Goal: Task Accomplishment & Management: Complete application form

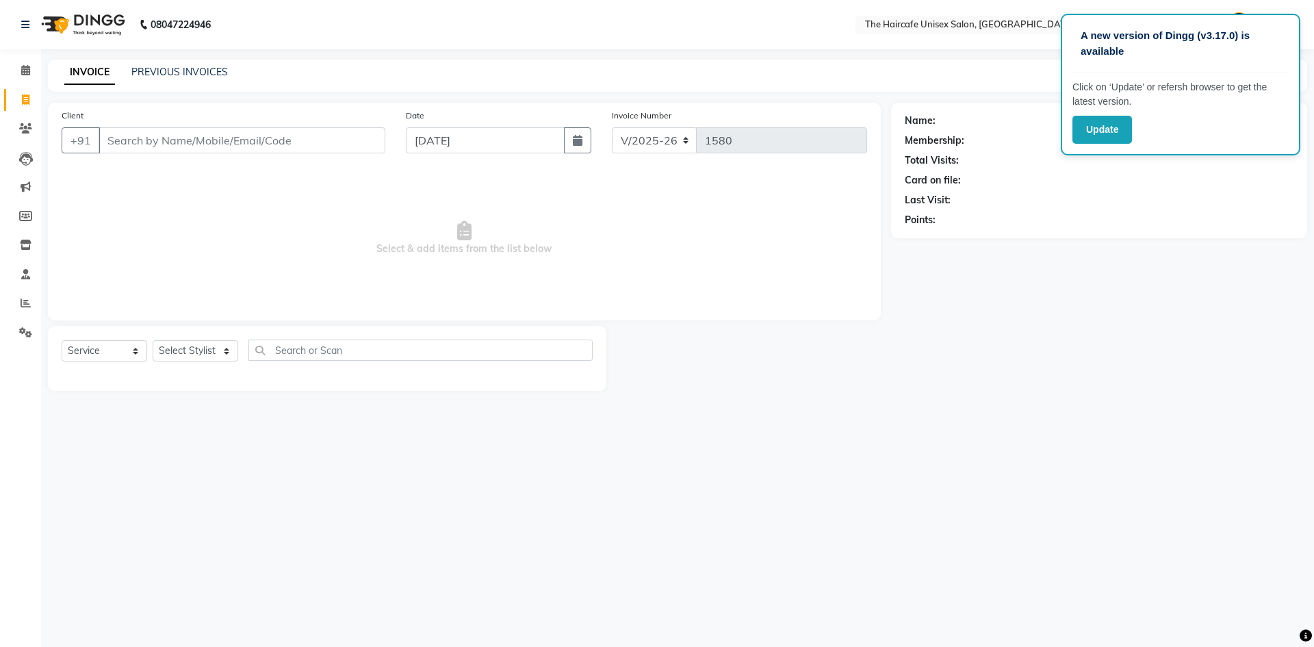
select select "7412"
select select "service"
click at [235, 146] on input "Client" at bounding box center [242, 140] width 287 height 26
click at [235, 133] on input "Client" at bounding box center [242, 140] width 287 height 26
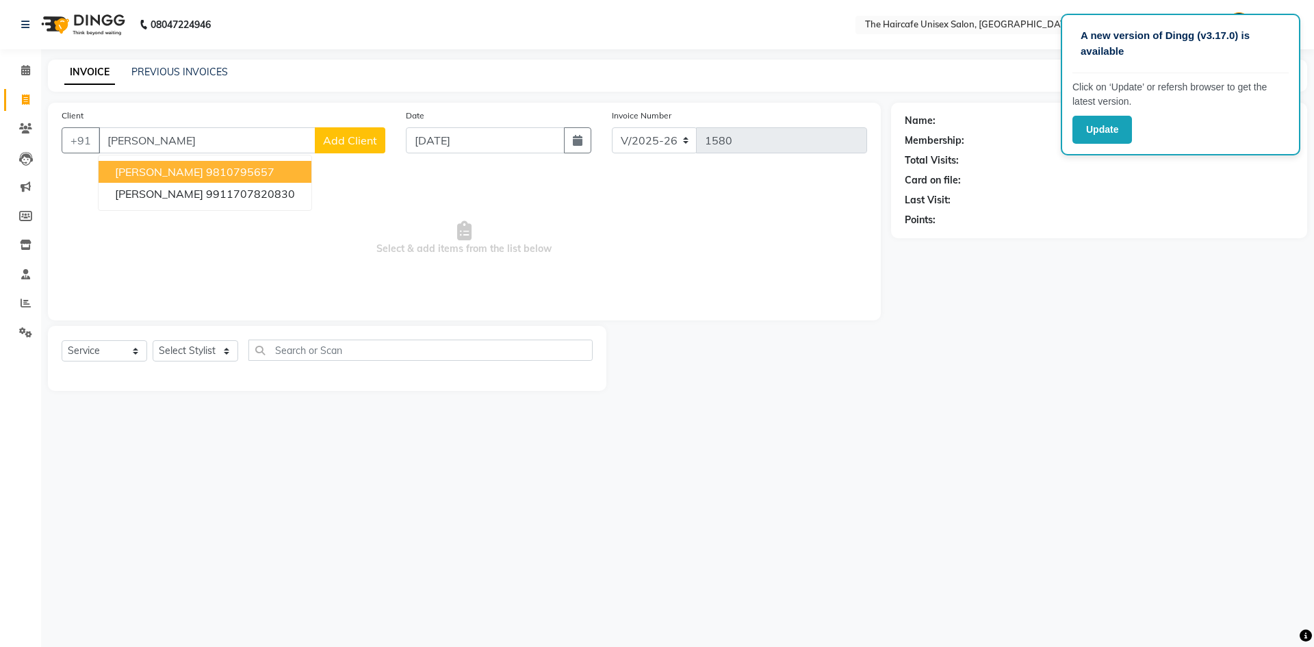
click at [214, 170] on ngb-highlight "9810795657" at bounding box center [240, 172] width 68 height 14
type input "9810795657"
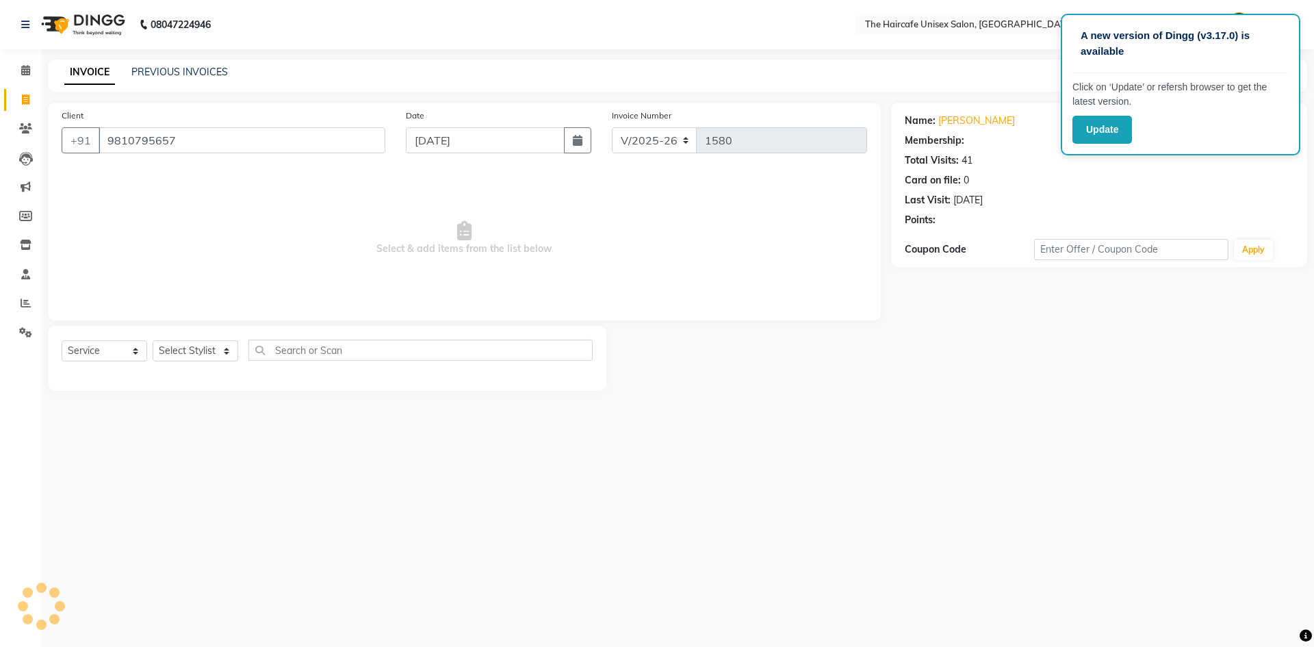
select select "1: Object"
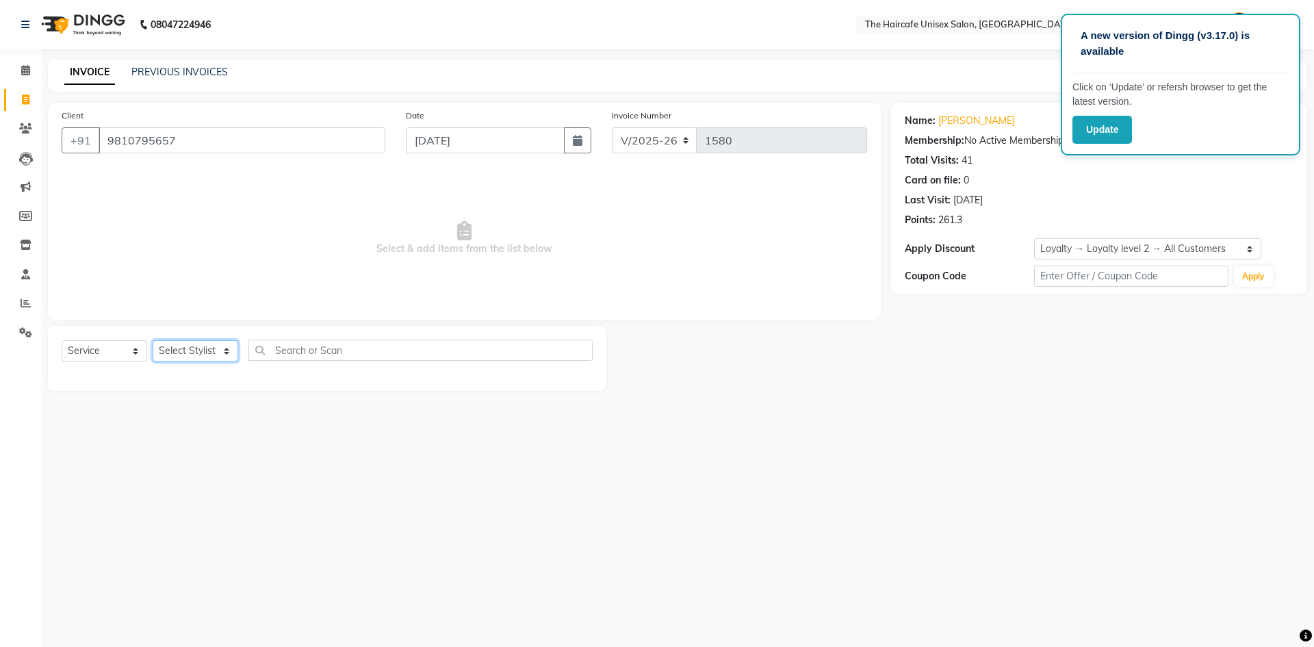
click at [205, 349] on select "Select Stylist [PERSON_NAME] [PERSON_NAME] [PERSON_NAME] [PERSON_NAME] SHYAM SH…" at bounding box center [196, 350] width 86 height 21
select select "64974"
click at [153, 340] on select "Select Stylist [PERSON_NAME] [PERSON_NAME] [PERSON_NAME] [PERSON_NAME] SHYAM SH…" at bounding box center [196, 350] width 86 height 21
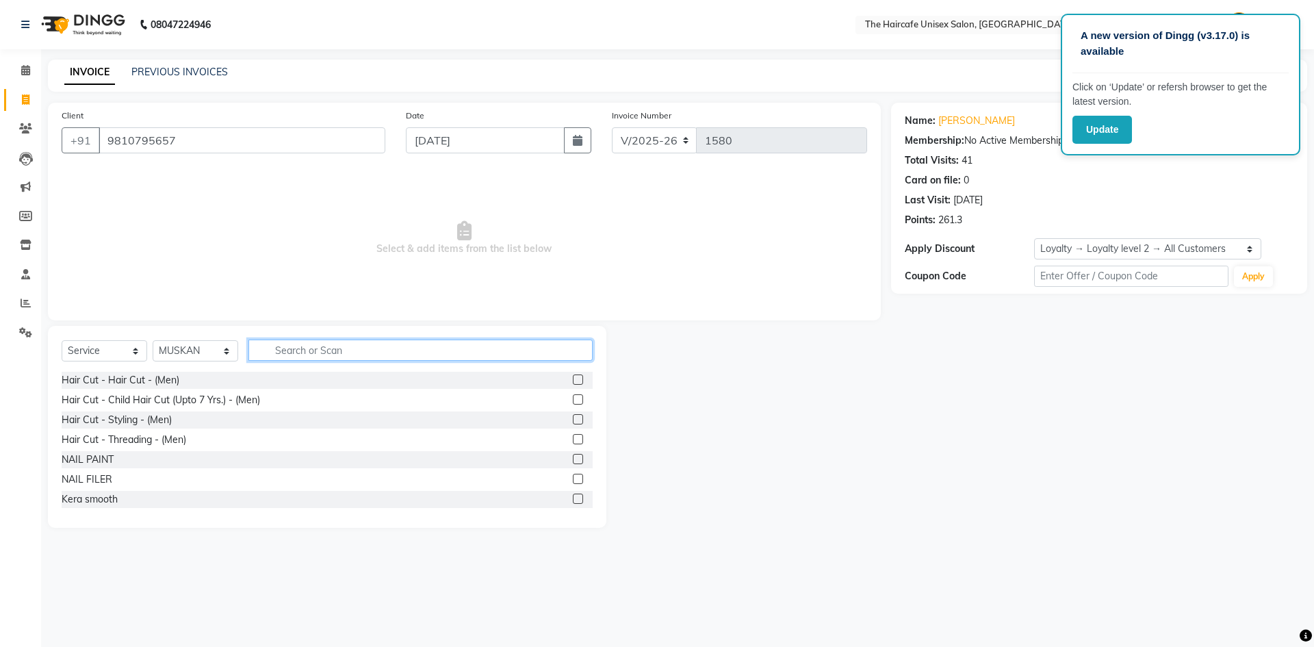
click at [339, 355] on input "text" at bounding box center [420, 349] width 344 height 21
type input "mas"
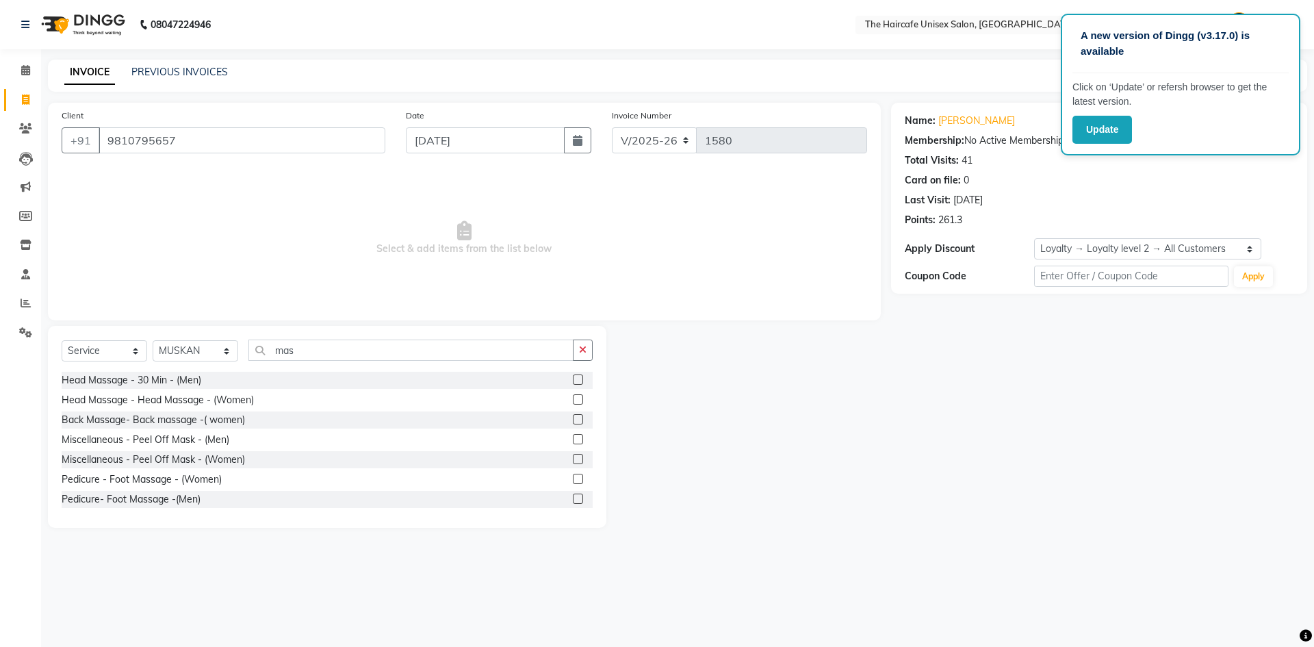
click at [573, 417] on label at bounding box center [578, 419] width 10 height 10
click at [573, 417] on input "checkbox" at bounding box center [577, 419] width 9 height 9
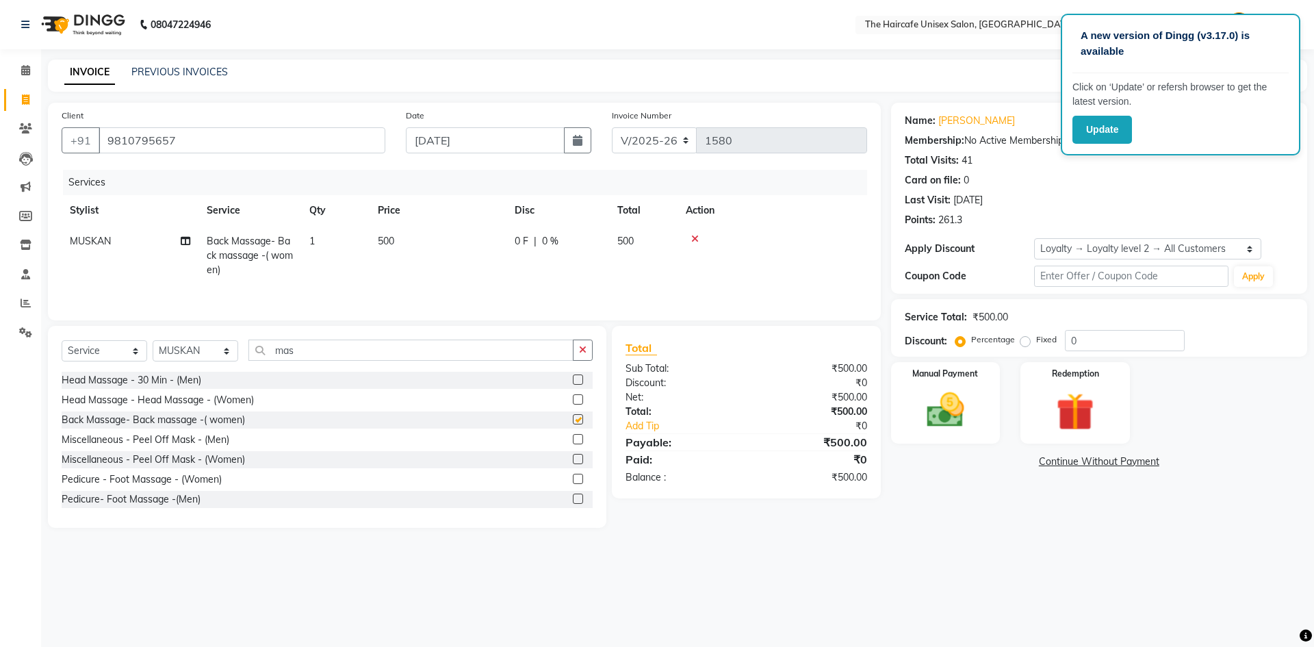
checkbox input "false"
click at [390, 245] on span "500" at bounding box center [386, 241] width 16 height 12
select select "64974"
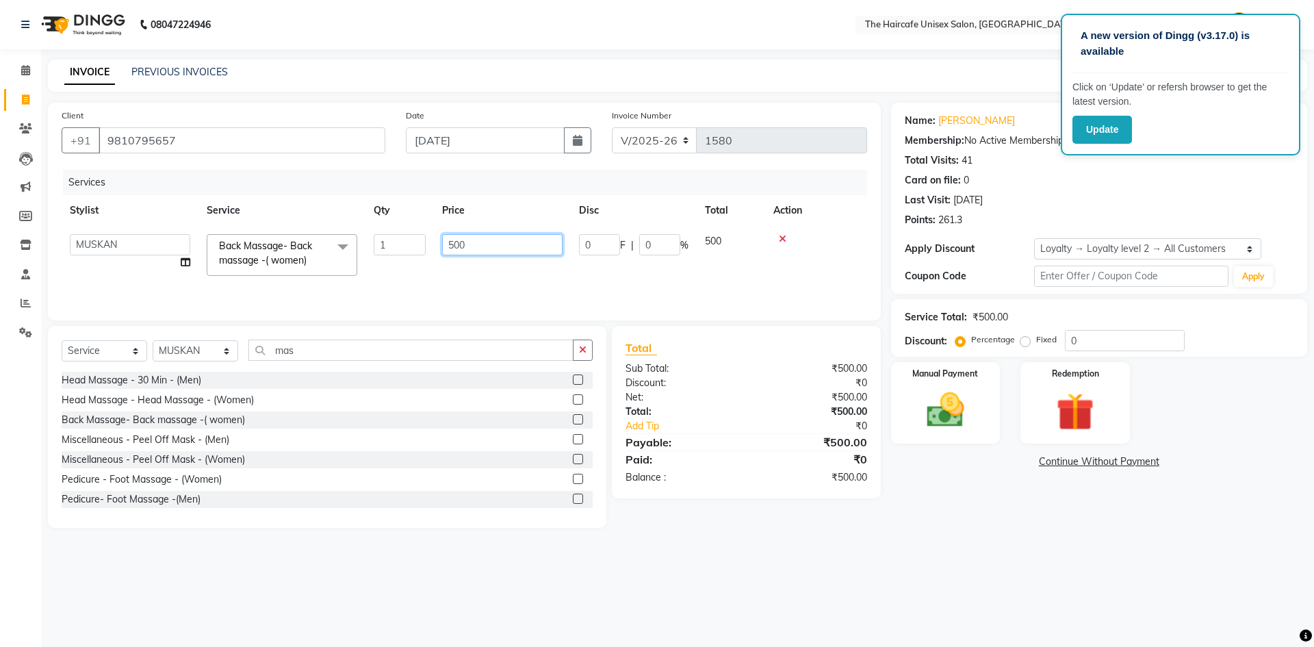
click at [477, 248] on input "500" at bounding box center [502, 244] width 120 height 21
type input "5"
type input "600"
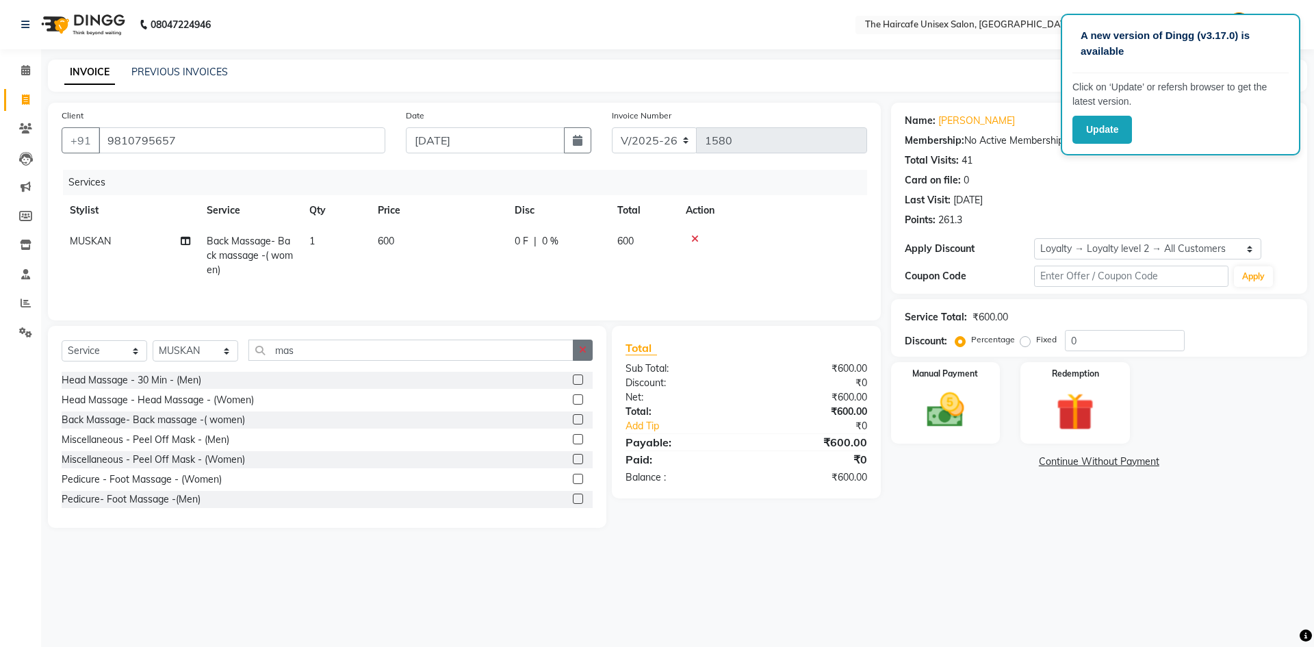
click at [580, 348] on icon "button" at bounding box center [583, 350] width 8 height 10
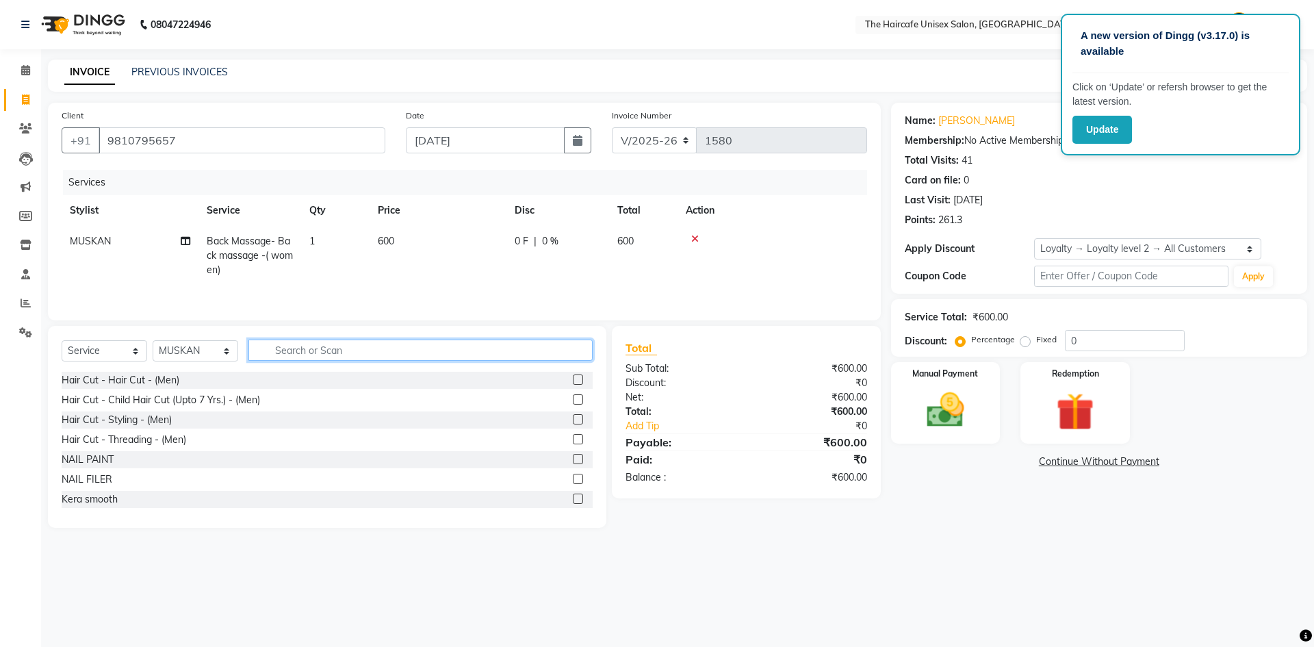
click at [498, 352] on input "text" at bounding box center [420, 349] width 344 height 21
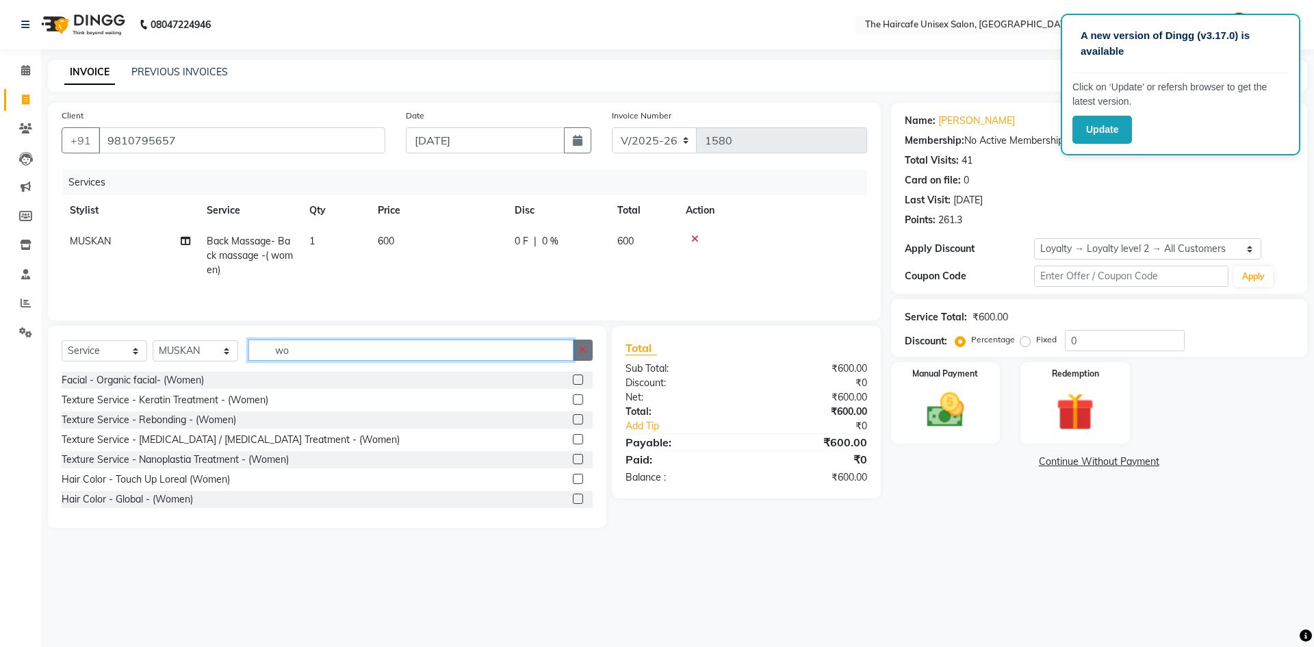
type input "wo"
click at [587, 349] on icon "button" at bounding box center [583, 350] width 8 height 10
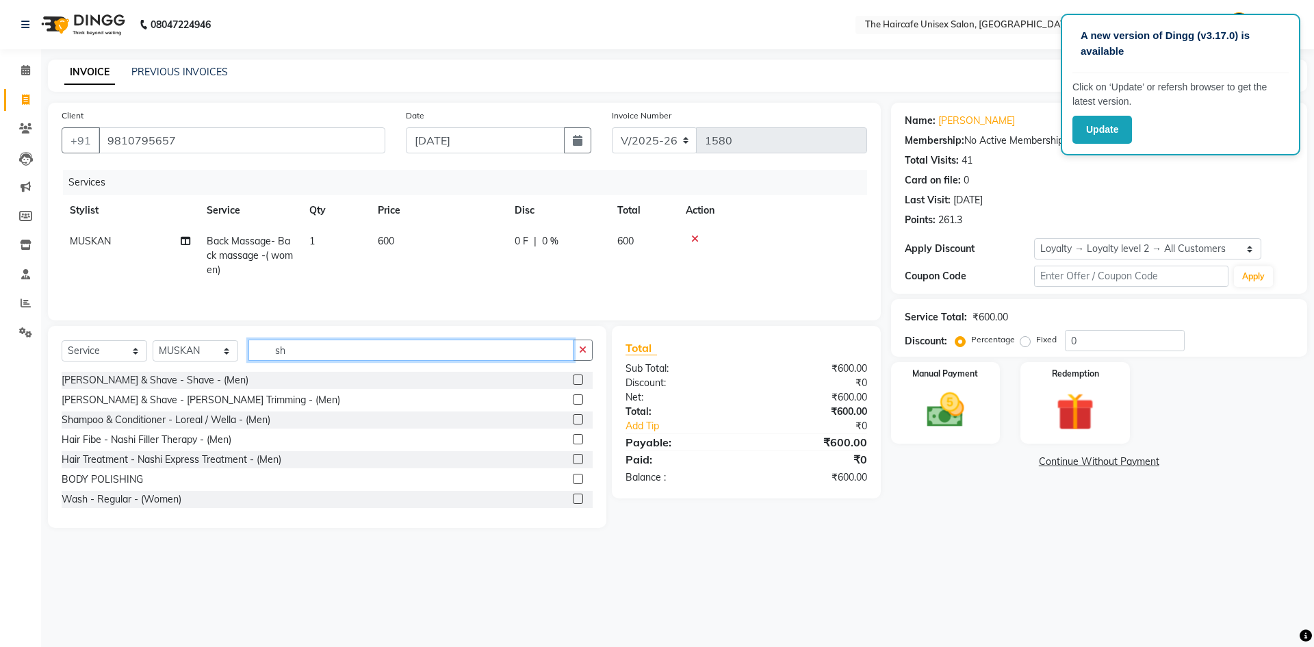
scroll to position [68, 0]
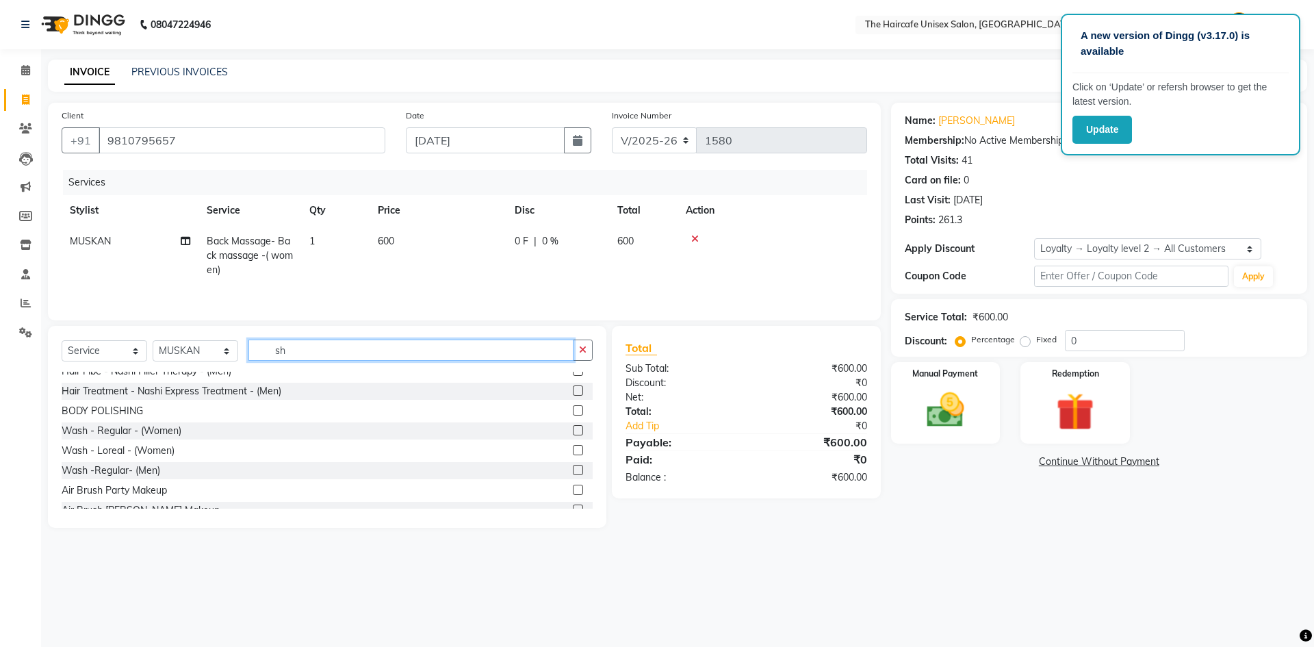
type input "sh"
click at [573, 448] on label at bounding box center [578, 450] width 10 height 10
click at [573, 448] on input "checkbox" at bounding box center [577, 450] width 9 height 9
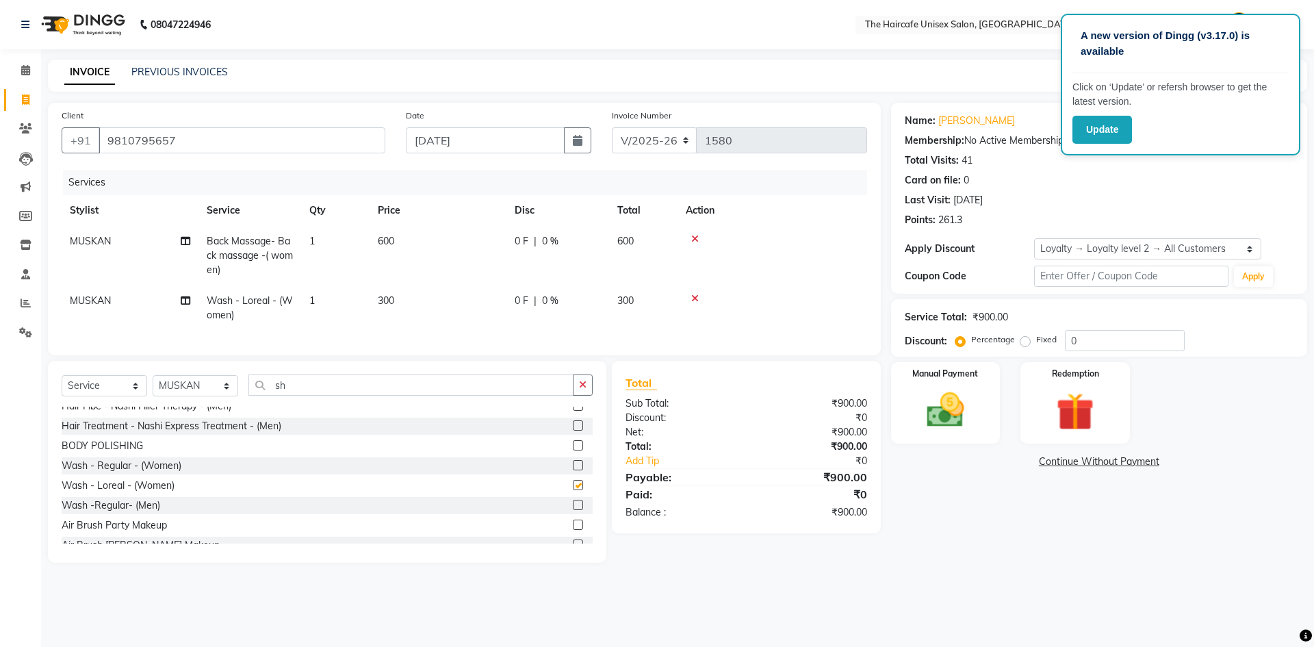
checkbox input "false"
click at [584, 389] on icon "button" at bounding box center [583, 385] width 8 height 10
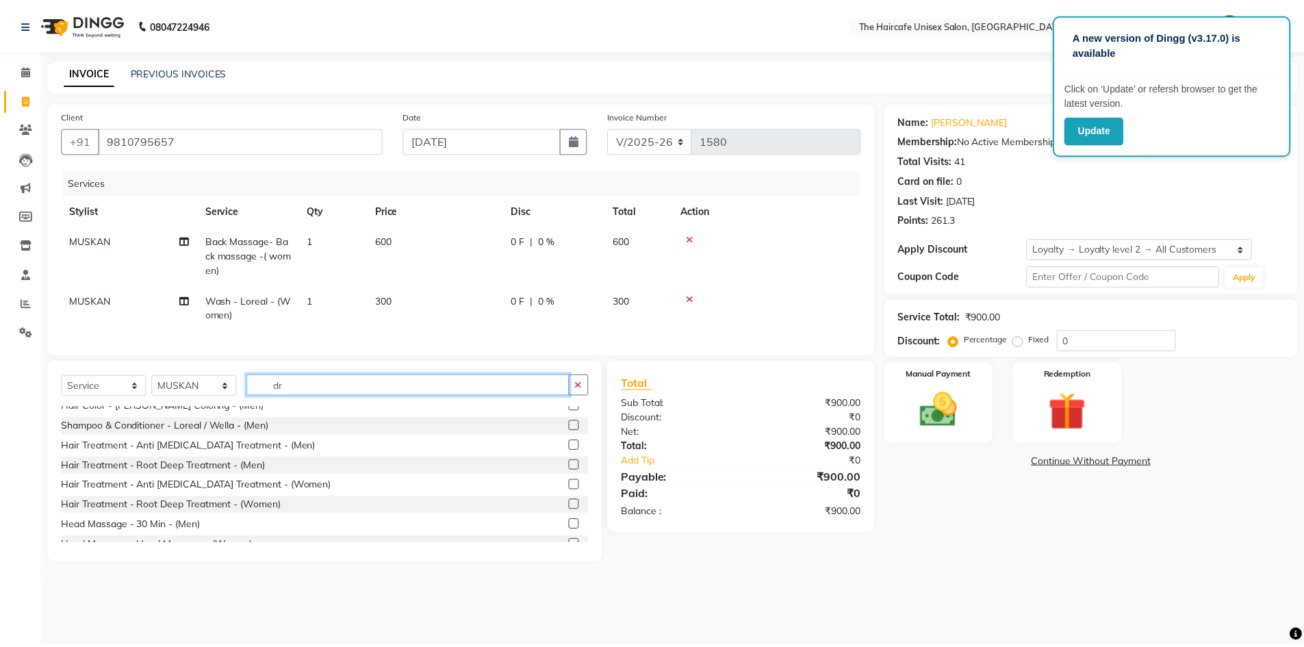
scroll to position [0, 0]
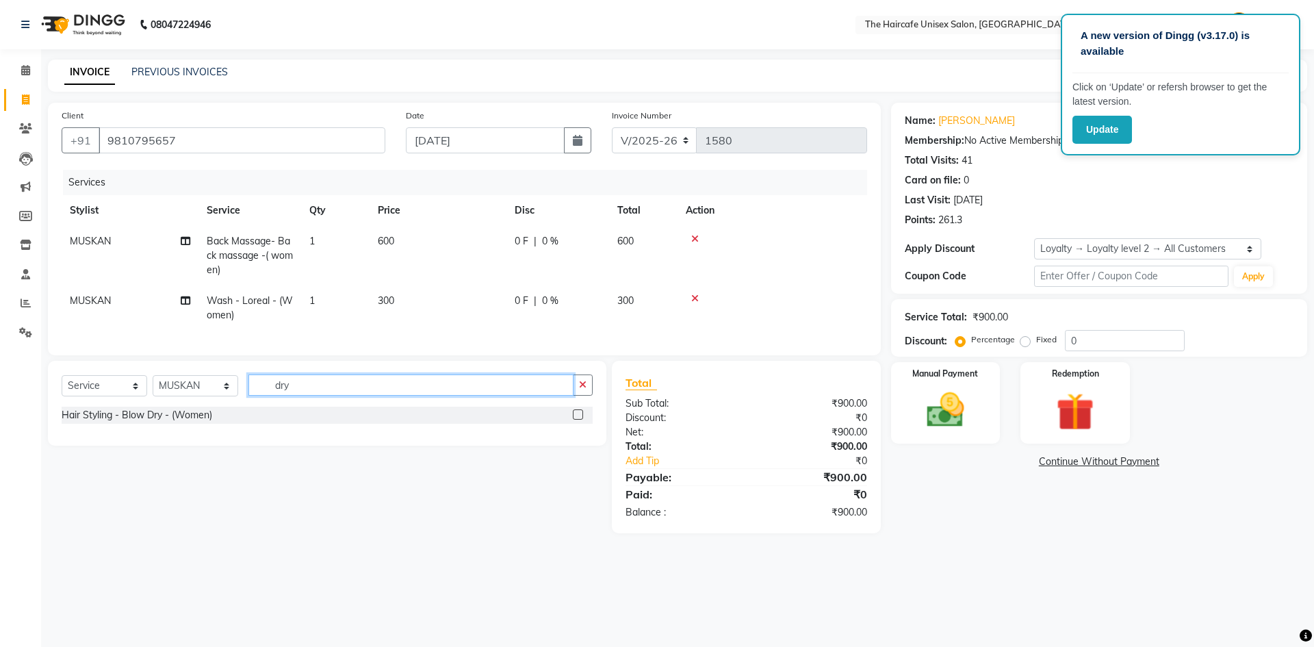
type input "dry"
click at [579, 420] on label at bounding box center [578, 414] width 10 height 10
click at [579, 420] on input "checkbox" at bounding box center [577, 415] width 9 height 9
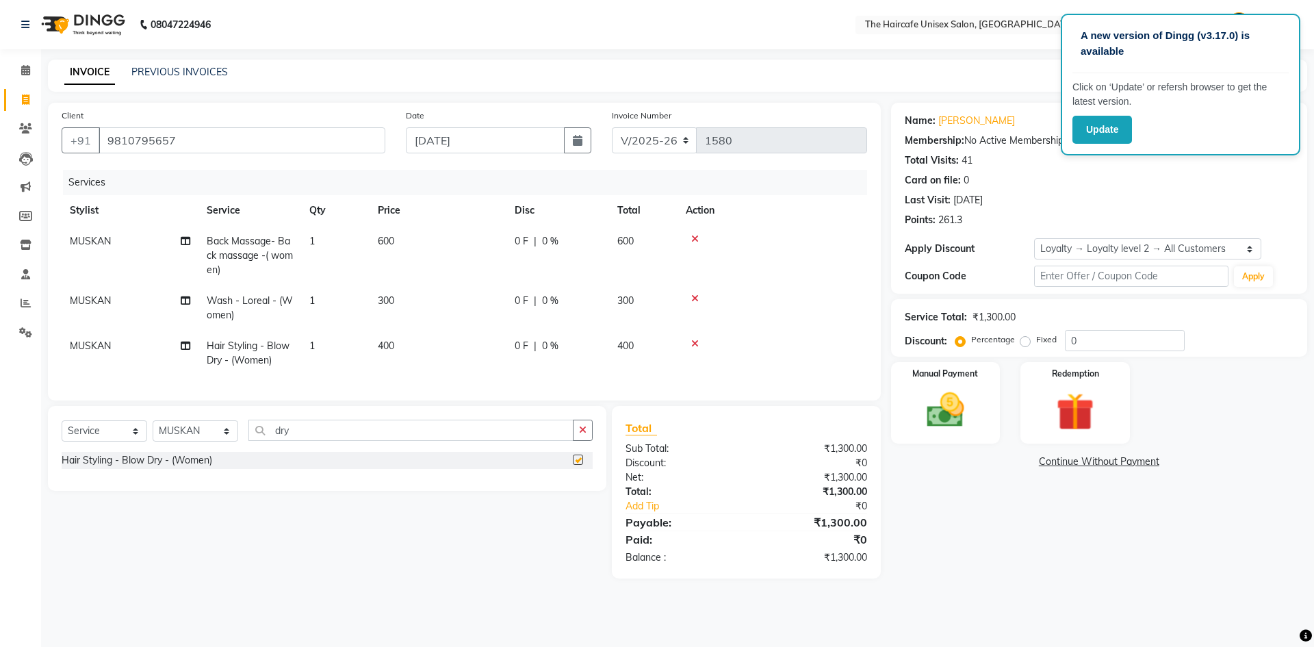
checkbox input "false"
click at [217, 439] on select "Select Stylist [PERSON_NAME] [PERSON_NAME] [PERSON_NAME] [PERSON_NAME] SHYAM SH…" at bounding box center [196, 430] width 86 height 21
select select "65654"
click at [153, 431] on select "Select Stylist [PERSON_NAME] [PERSON_NAME] [PERSON_NAME] [PERSON_NAME] SHYAM SH…" at bounding box center [196, 430] width 86 height 21
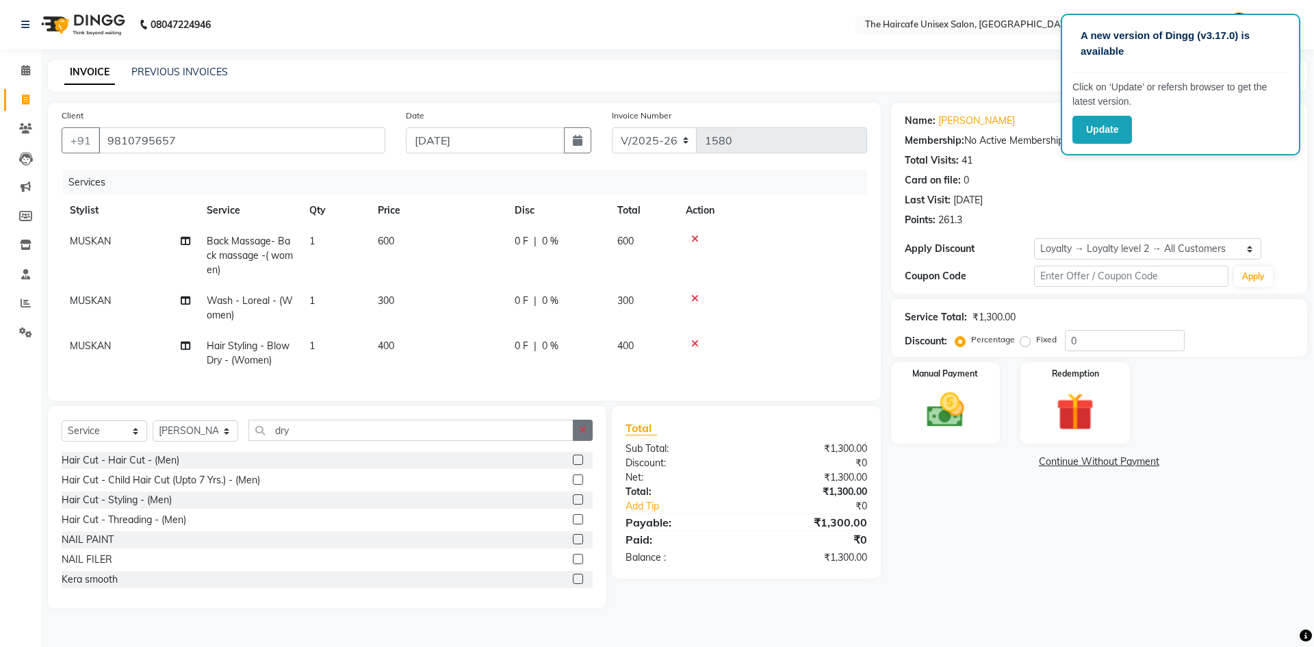
click at [586, 435] on icon "button" at bounding box center [583, 430] width 8 height 10
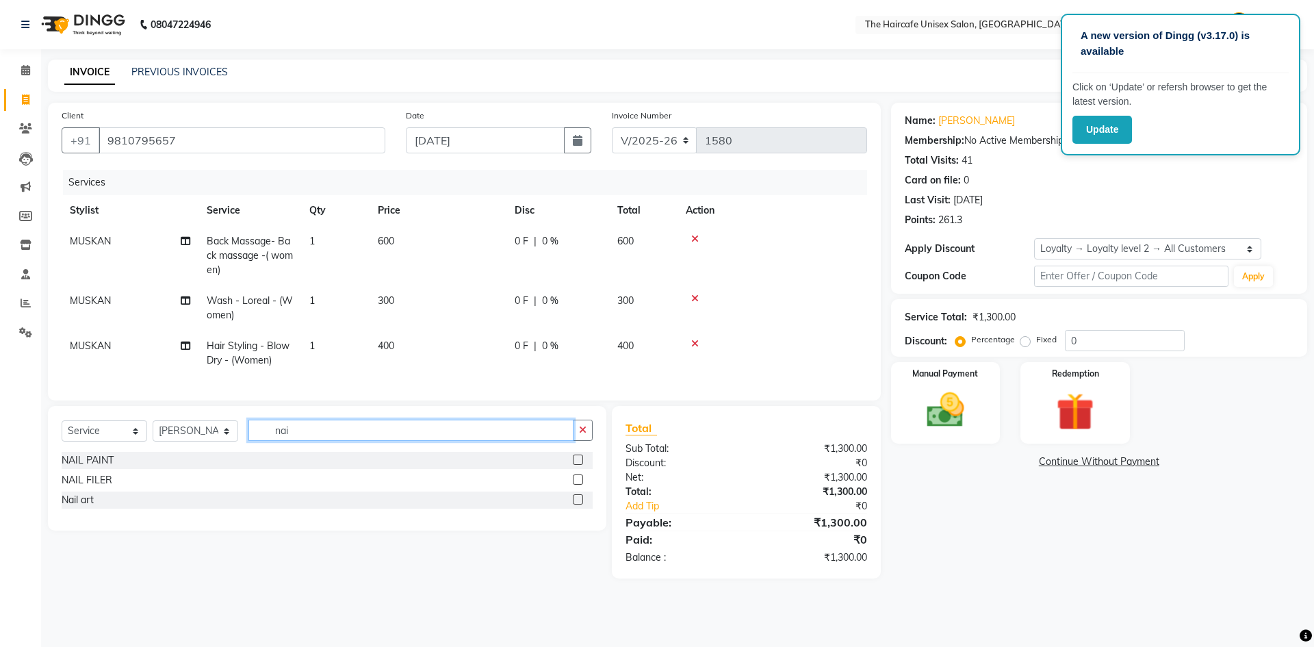
type input "nai"
click at [578, 465] on label at bounding box center [578, 459] width 10 height 10
click at [578, 465] on input "checkbox" at bounding box center [577, 460] width 9 height 9
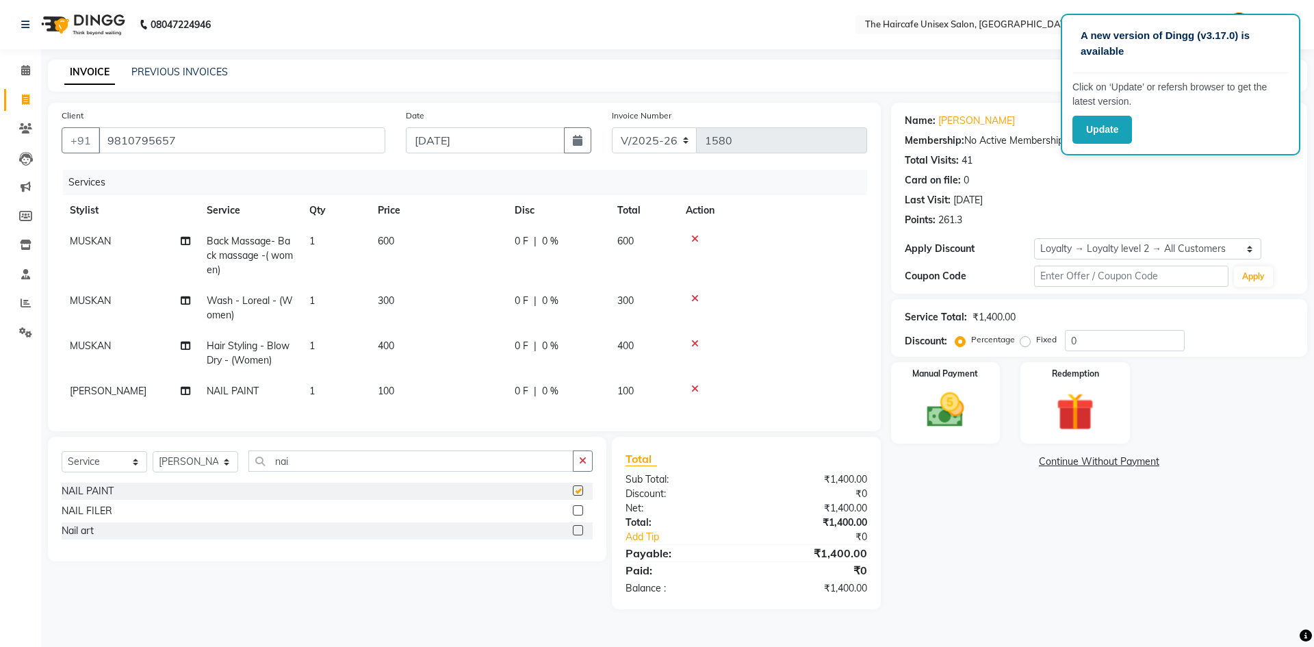
checkbox input "false"
click at [577, 515] on label at bounding box center [578, 510] width 10 height 10
click at [577, 515] on input "checkbox" at bounding box center [577, 510] width 9 height 9
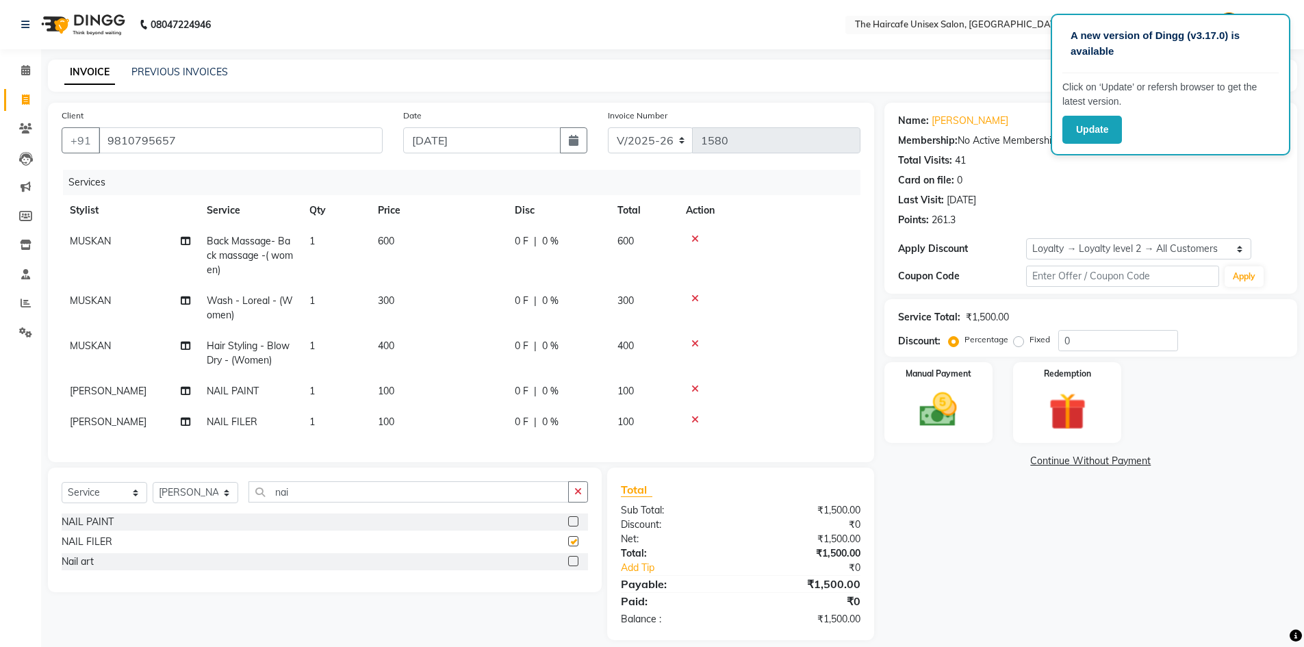
checkbox input "false"
click at [574, 526] on label at bounding box center [573, 521] width 10 height 10
click at [574, 526] on input "checkbox" at bounding box center [572, 521] width 9 height 9
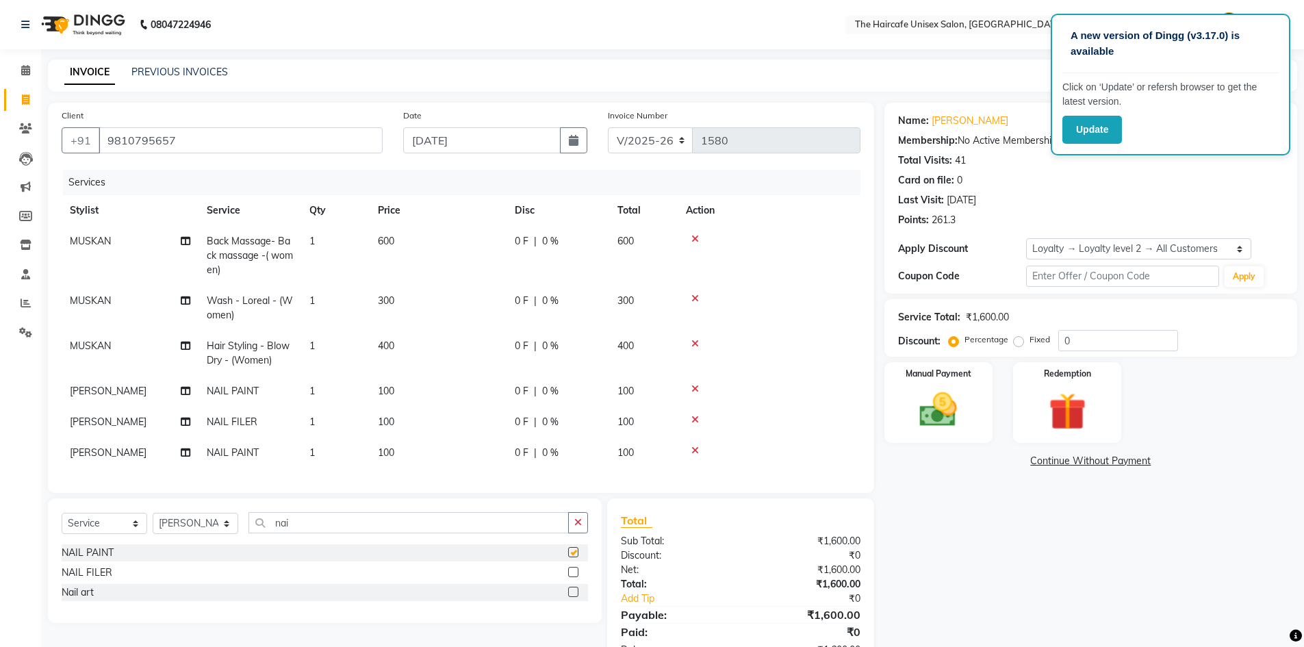
checkbox input "false"
click at [942, 417] on img at bounding box center [938, 409] width 63 height 44
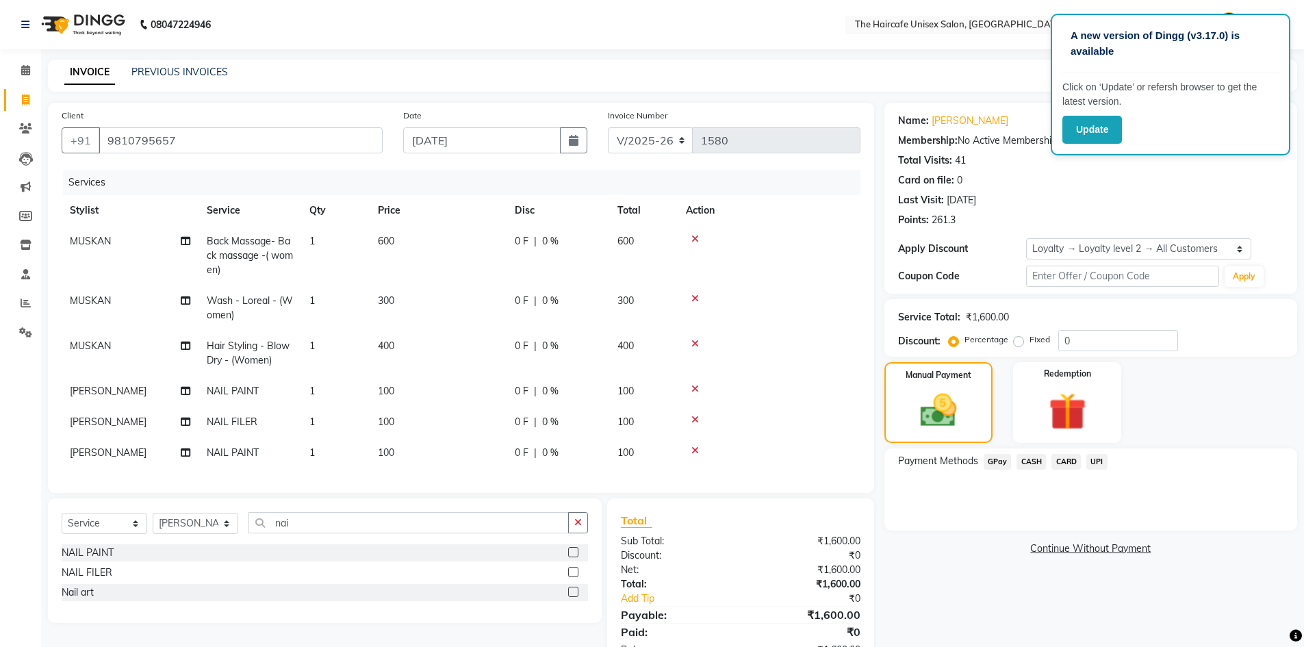
click at [1035, 460] on span "CASH" at bounding box center [1030, 462] width 29 height 16
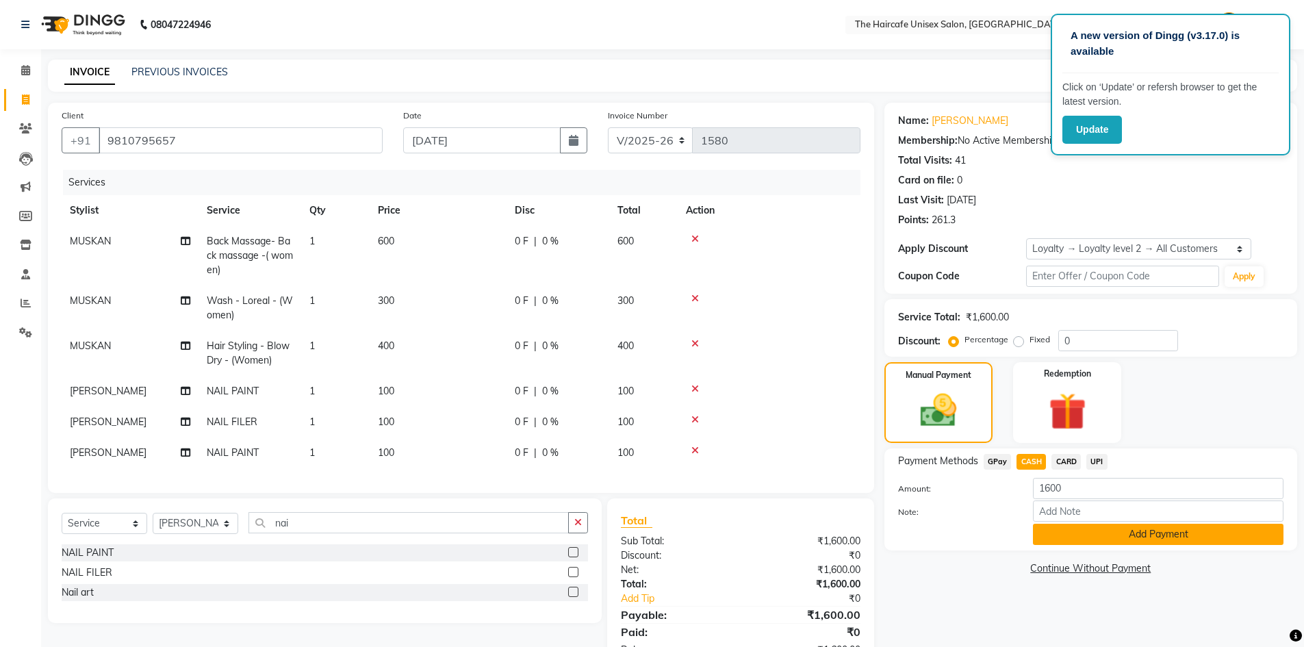
click at [1100, 531] on button "Add Payment" at bounding box center [1158, 534] width 251 height 21
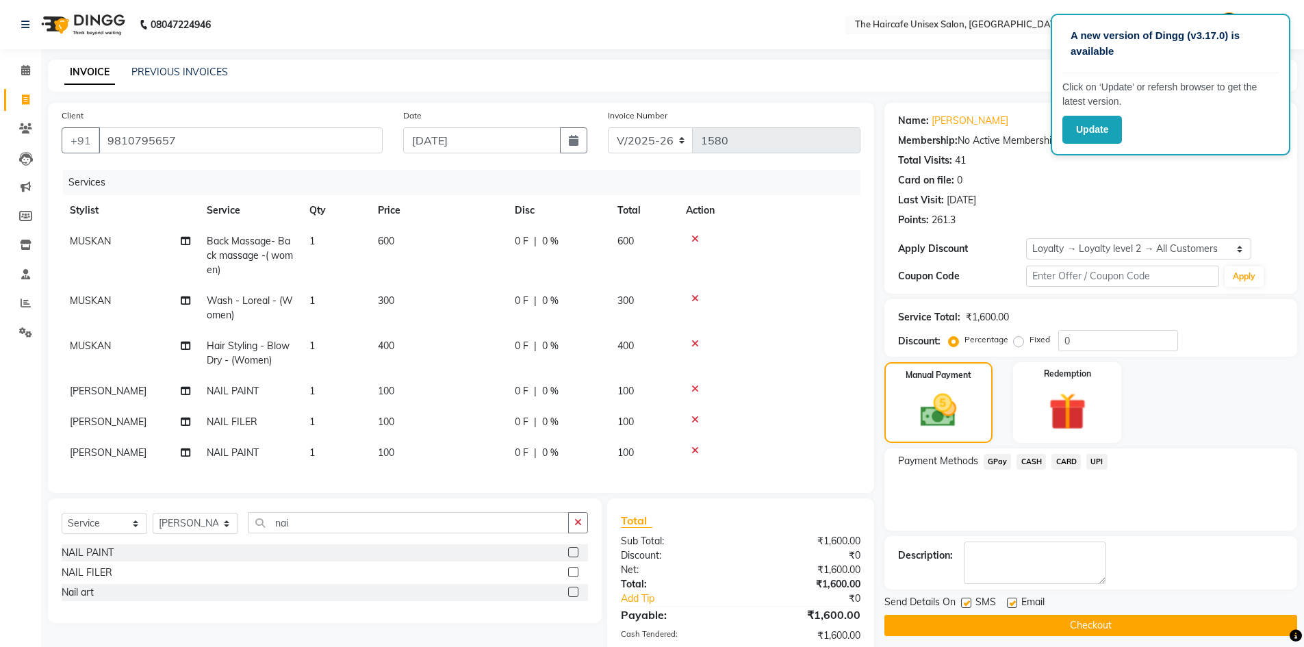
click at [1133, 625] on button "Checkout" at bounding box center [1090, 625] width 413 height 21
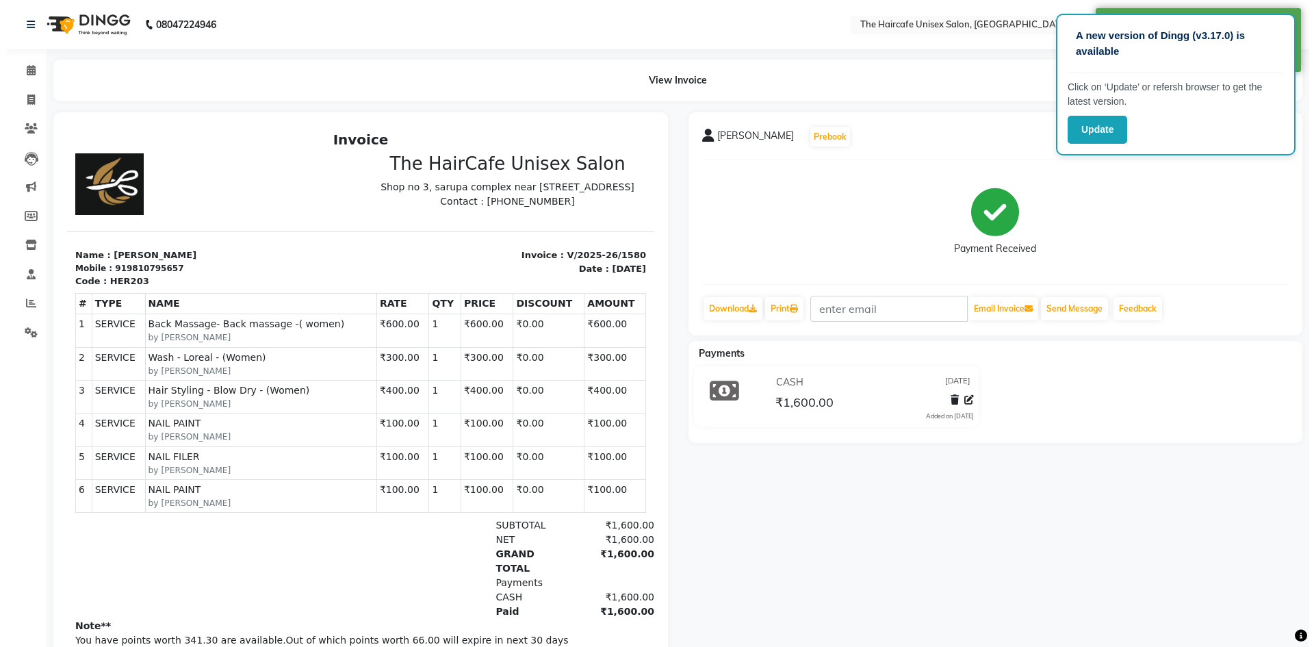
scroll to position [11, 0]
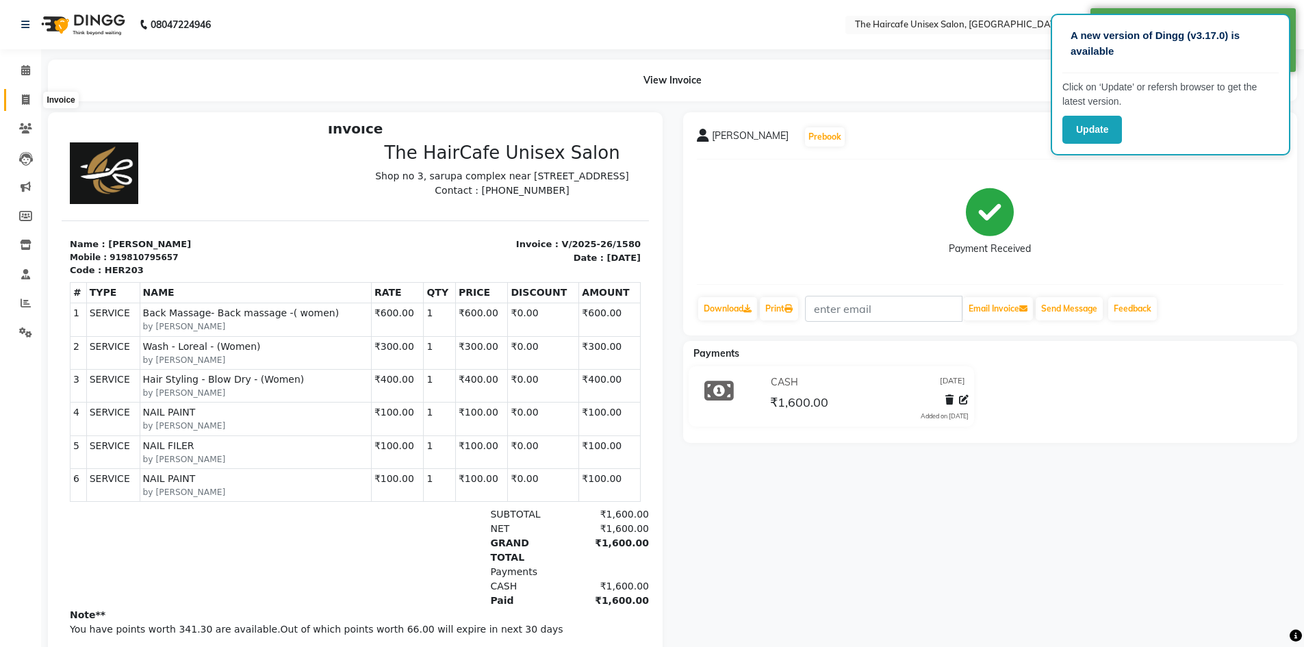
click at [25, 96] on icon at bounding box center [26, 99] width 8 height 10
select select "service"
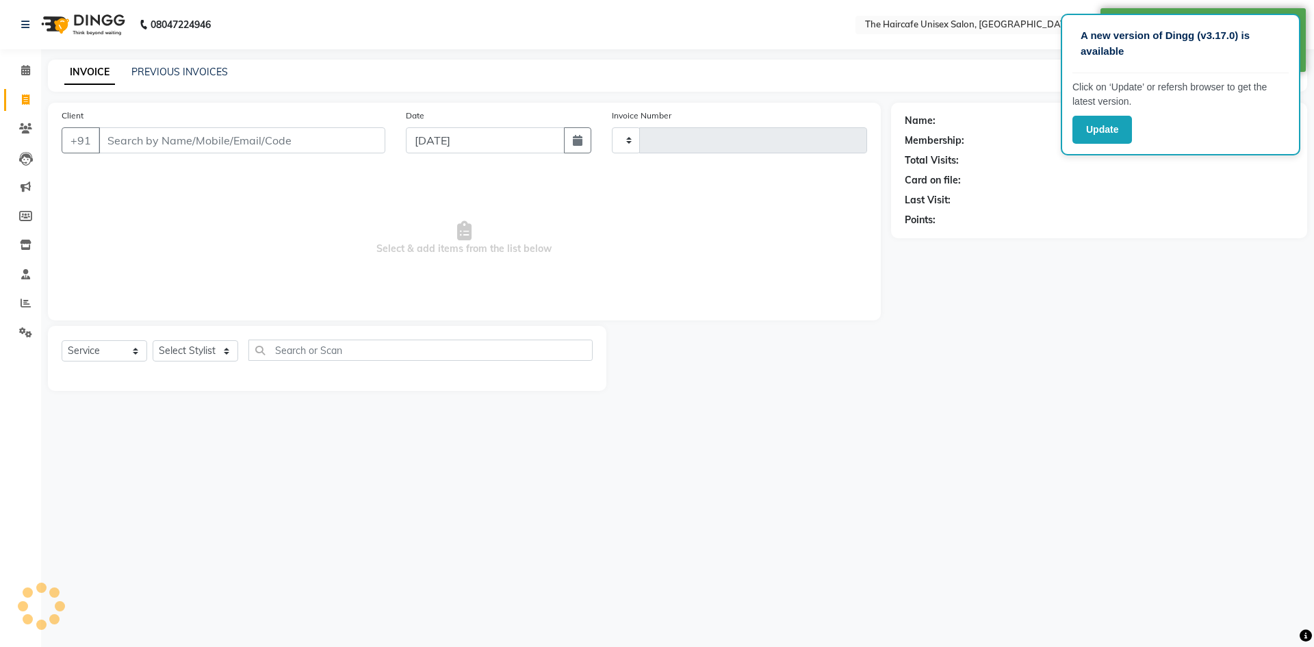
type input "1581"
select select "7412"
